Goal: Find specific page/section: Find specific page/section

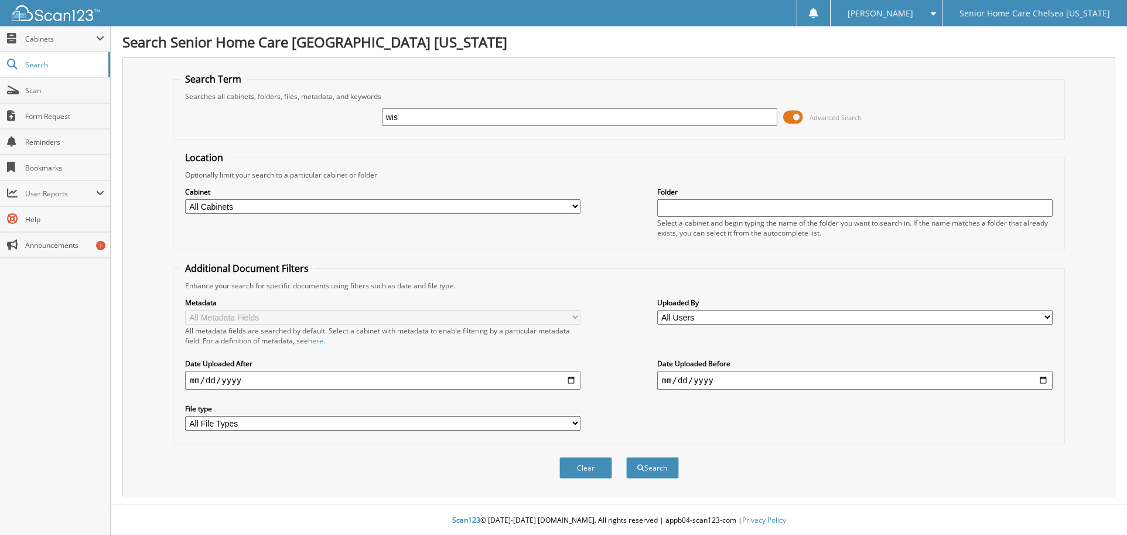
type input "wislaine"
click at [795, 115] on span at bounding box center [793, 117] width 20 height 18
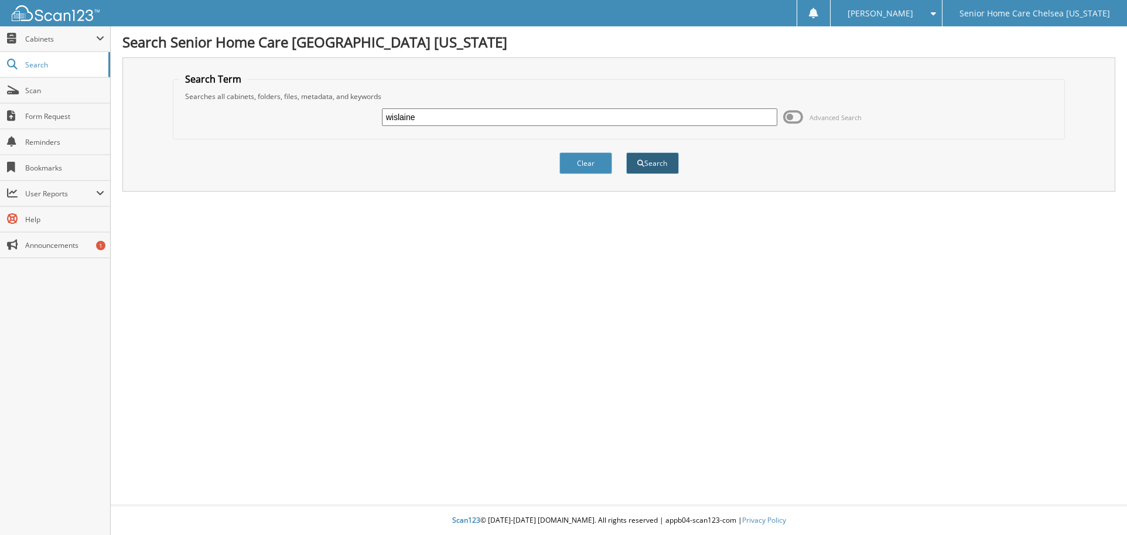
click at [664, 158] on button "Search" at bounding box center [652, 163] width 53 height 22
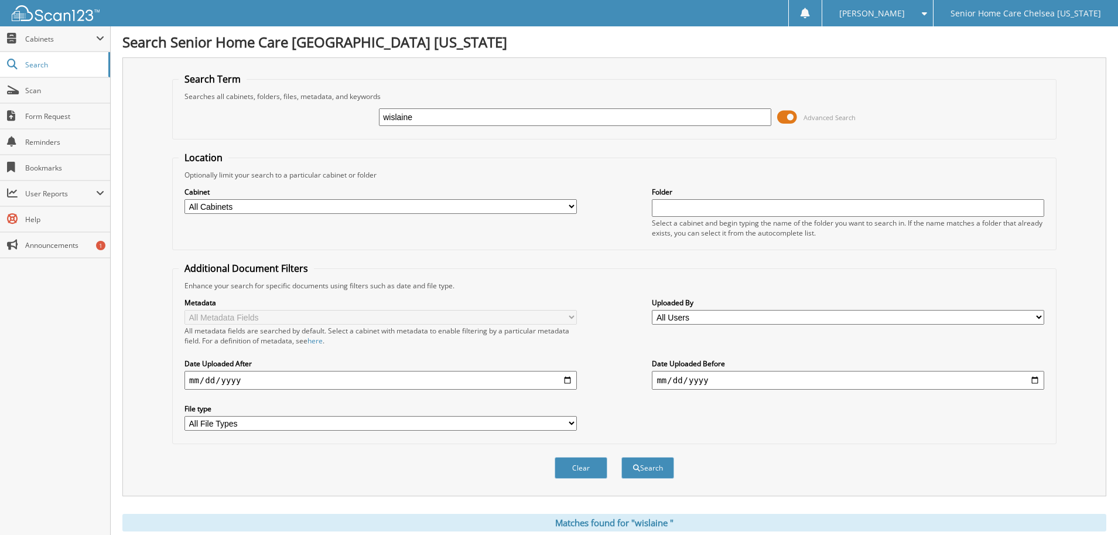
click at [787, 118] on span at bounding box center [787, 117] width 20 height 18
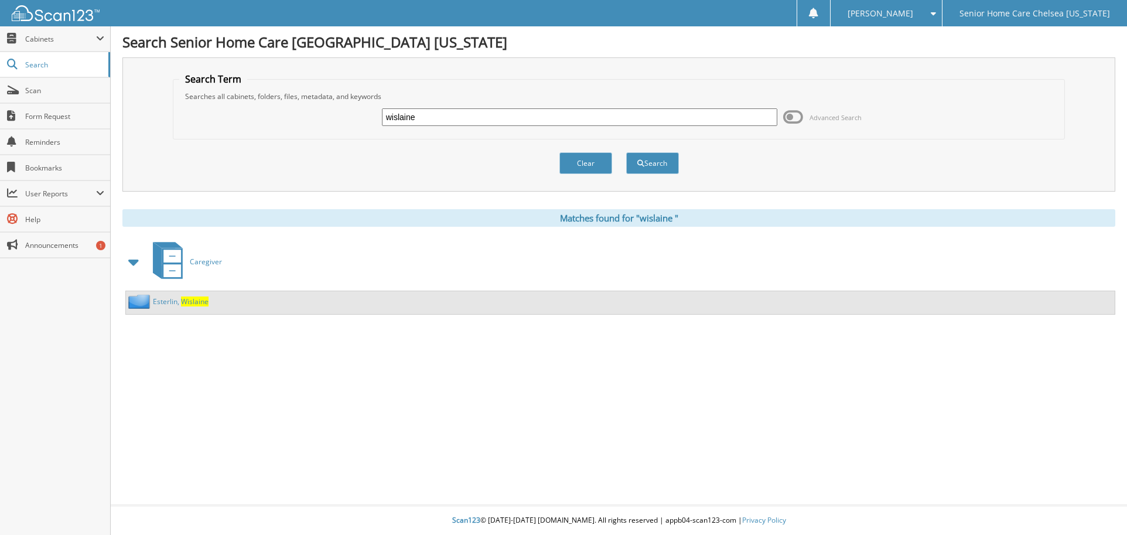
click at [173, 302] on link "E s t e r l i n , W i s l a i n e" at bounding box center [181, 301] width 56 height 10
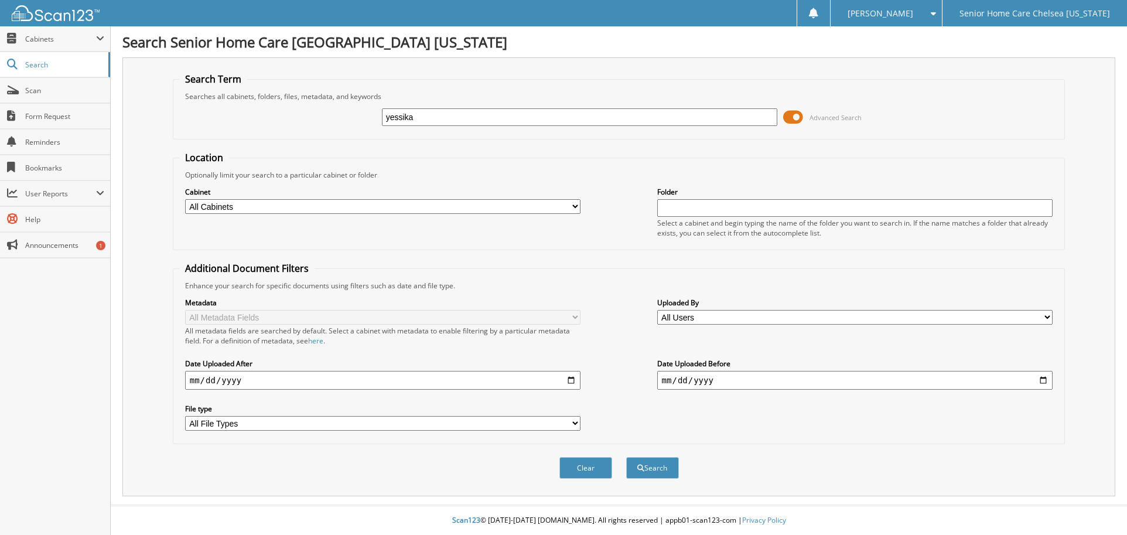
type input "yessika"
click at [796, 122] on span at bounding box center [793, 117] width 20 height 18
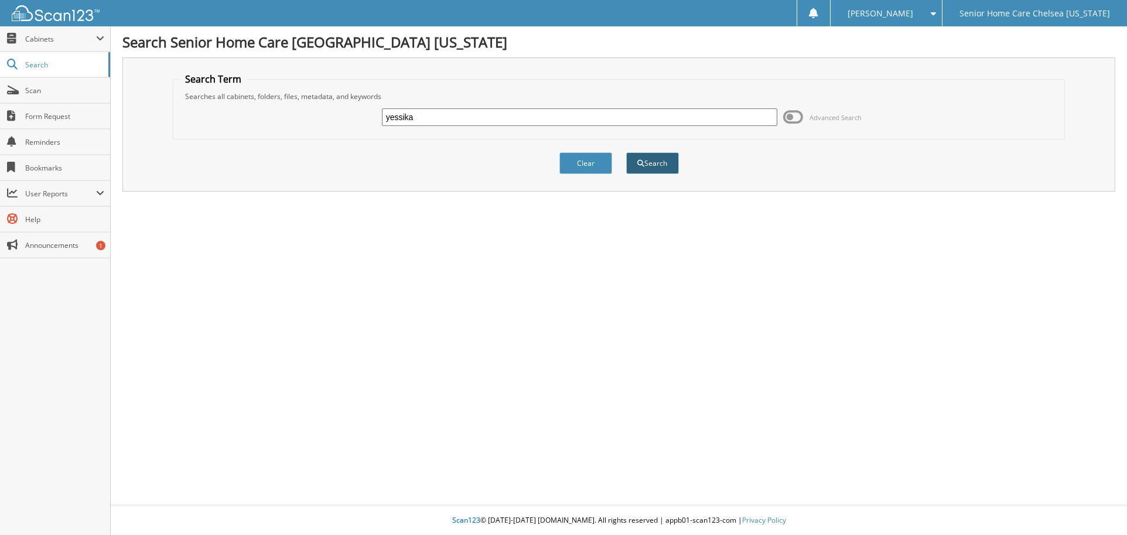
click at [638, 169] on button "Search" at bounding box center [652, 163] width 53 height 22
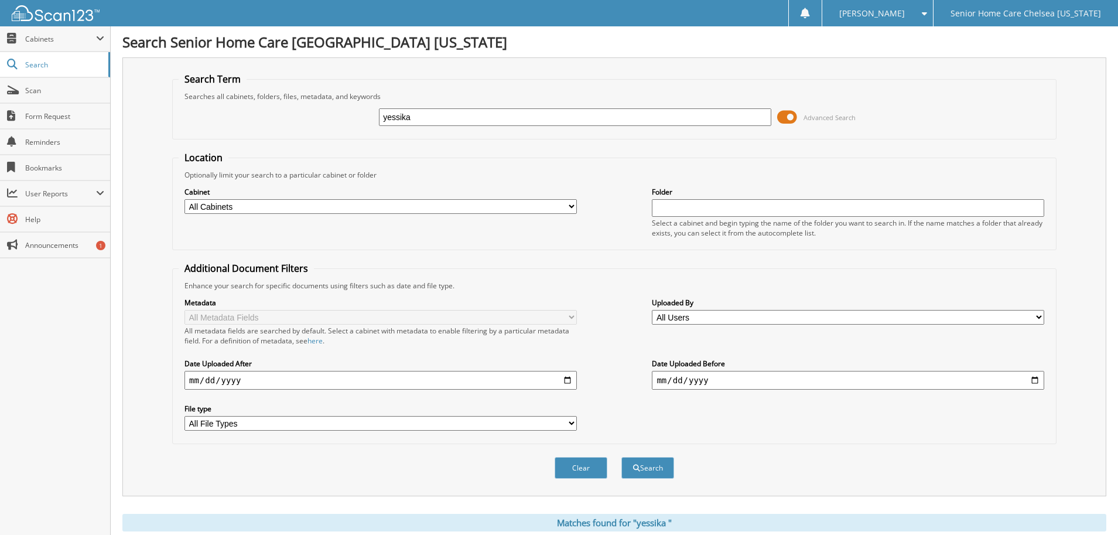
click at [791, 119] on span at bounding box center [787, 117] width 20 height 18
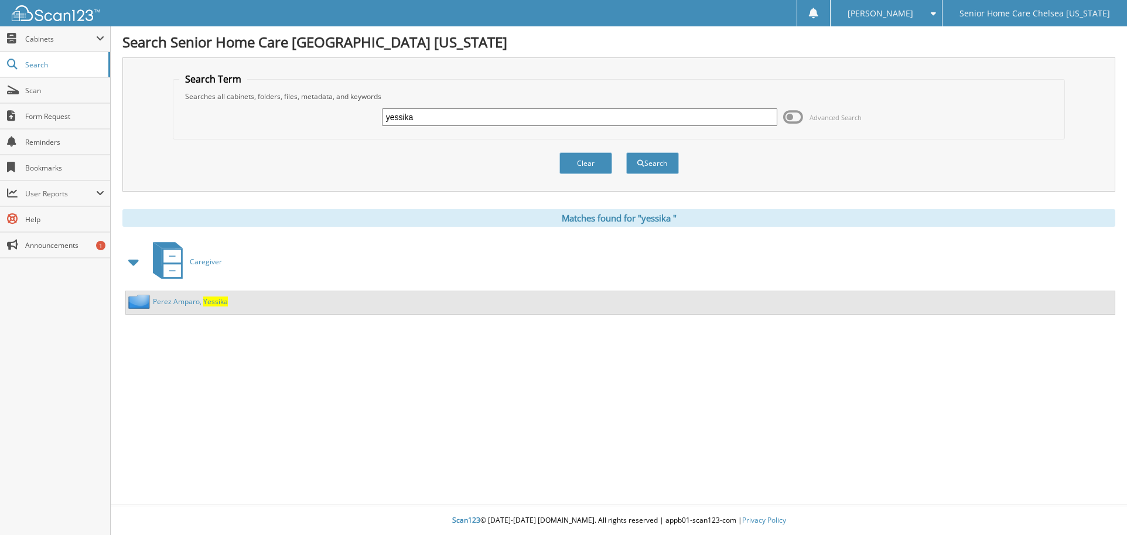
click at [180, 301] on link "P e r e z A m p a r o , Y e s s i k a" at bounding box center [190, 301] width 75 height 10
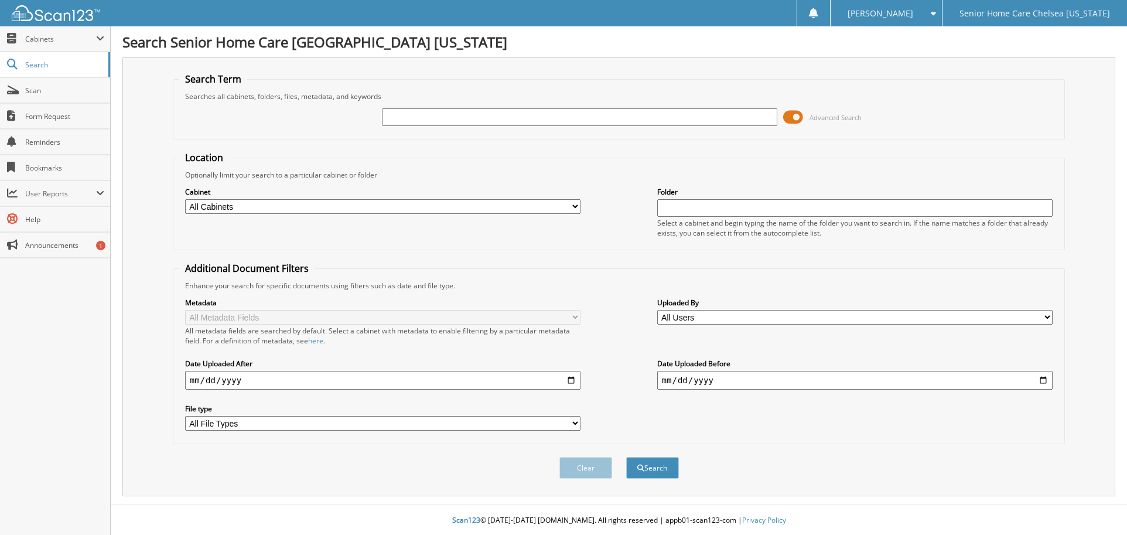
click at [791, 118] on span at bounding box center [793, 117] width 20 height 18
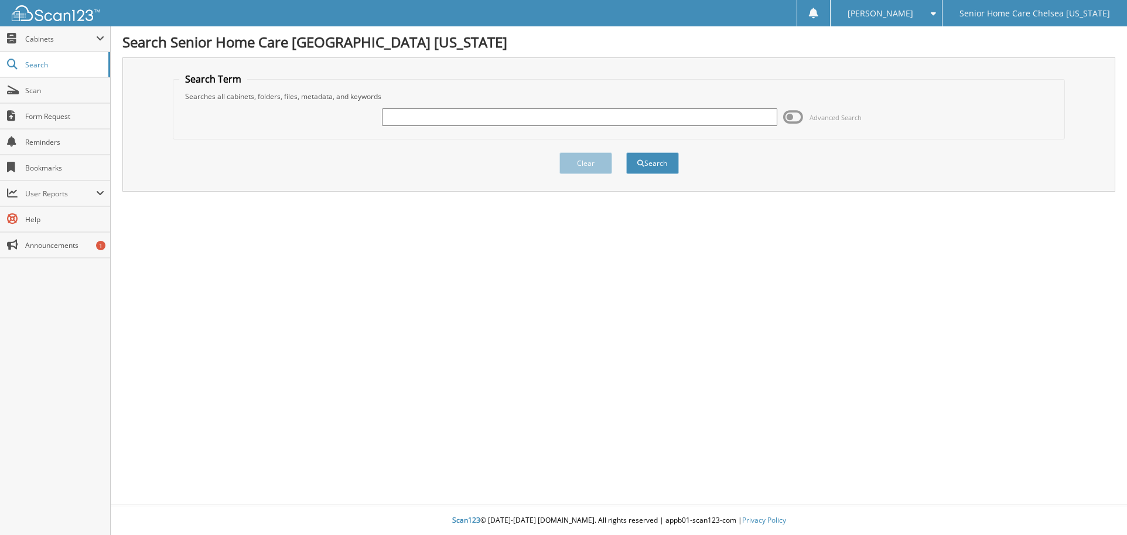
click at [616, 121] on input "text" at bounding box center [580, 117] width 396 height 18
type input "doris"
click at [660, 162] on button "Search" at bounding box center [652, 163] width 53 height 22
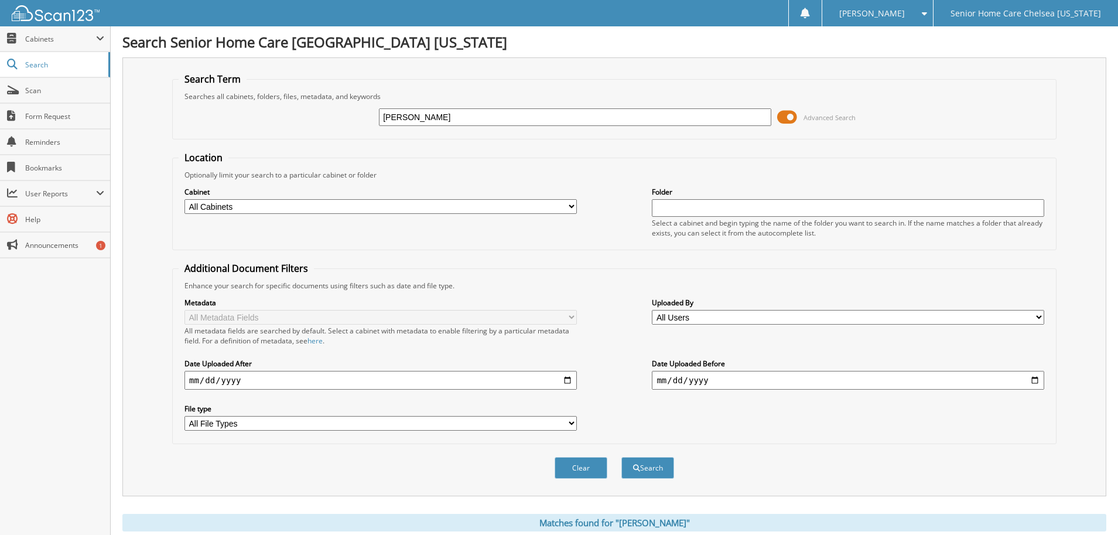
click at [793, 119] on span at bounding box center [787, 117] width 20 height 18
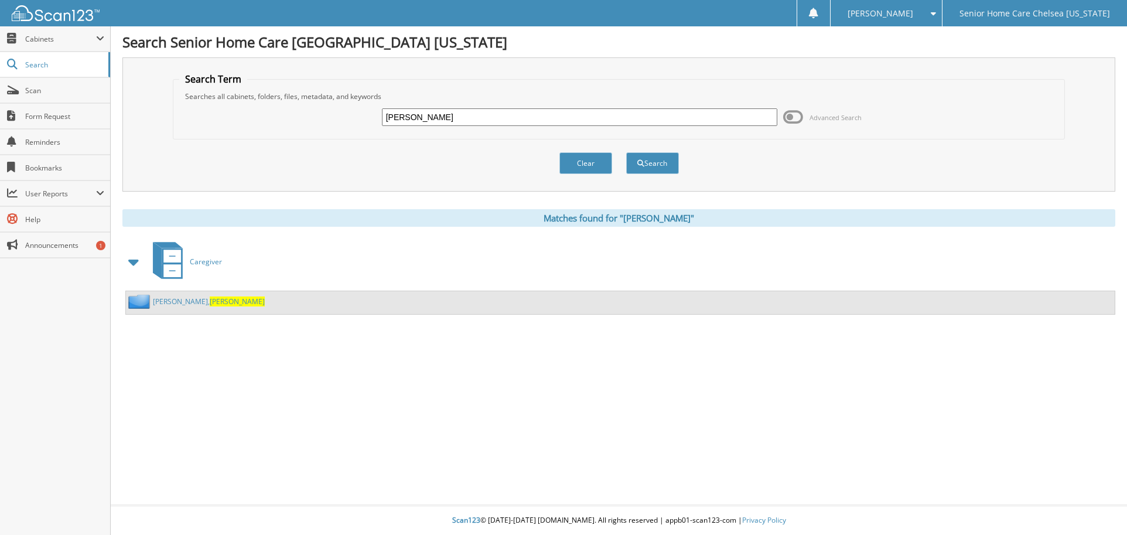
click at [169, 303] on link "[PERSON_NAME]" at bounding box center [209, 301] width 112 height 10
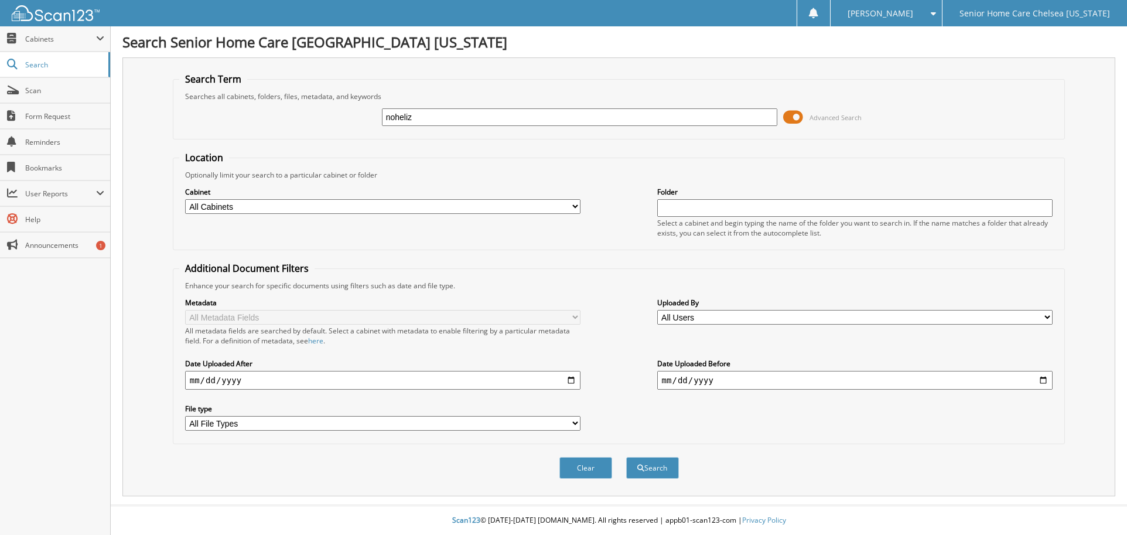
type input "noheliz"
click at [802, 112] on span at bounding box center [793, 117] width 20 height 18
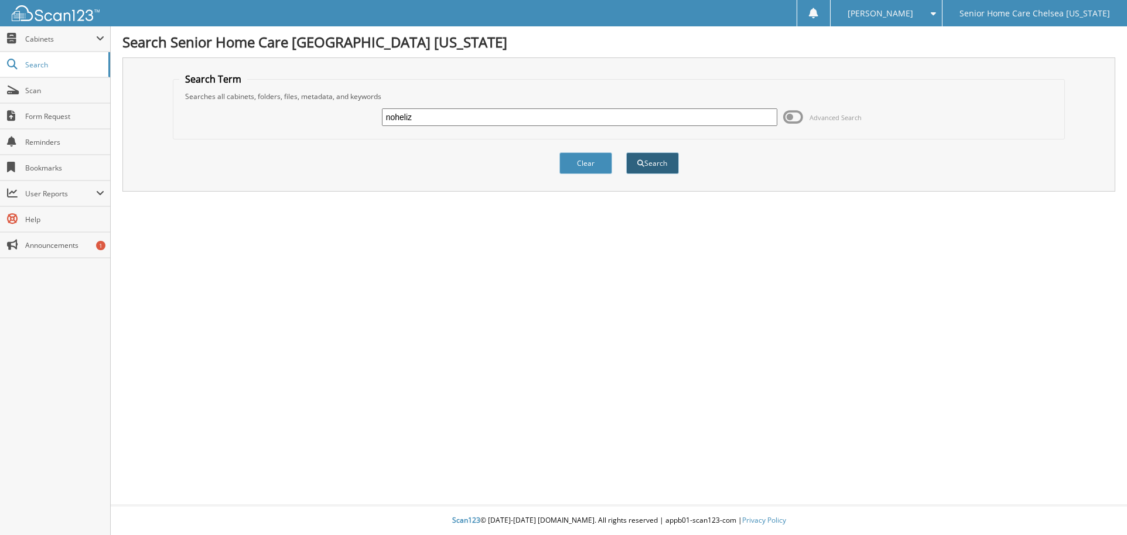
click at [637, 162] on span "submit" at bounding box center [640, 163] width 7 height 7
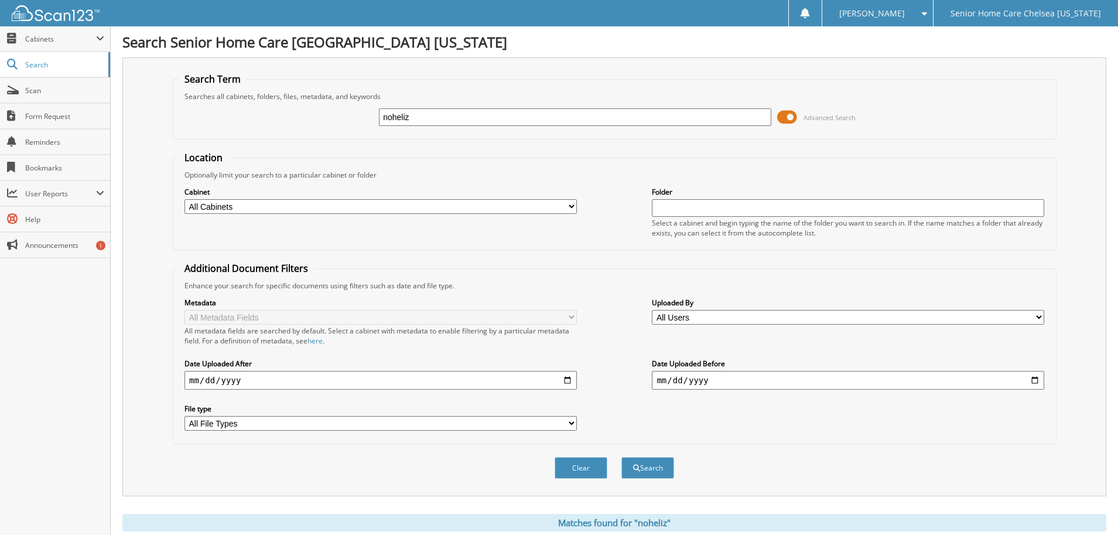
click at [785, 115] on span at bounding box center [787, 117] width 20 height 18
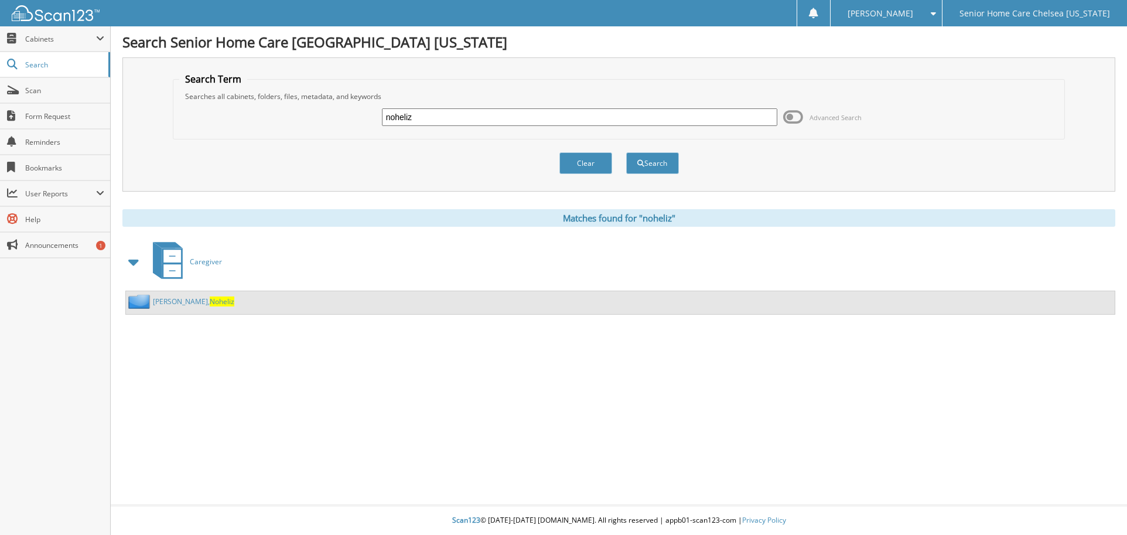
click at [167, 299] on link "[PERSON_NAME], Noheliz" at bounding box center [193, 301] width 81 height 10
